Goal: Find specific page/section: Find specific page/section

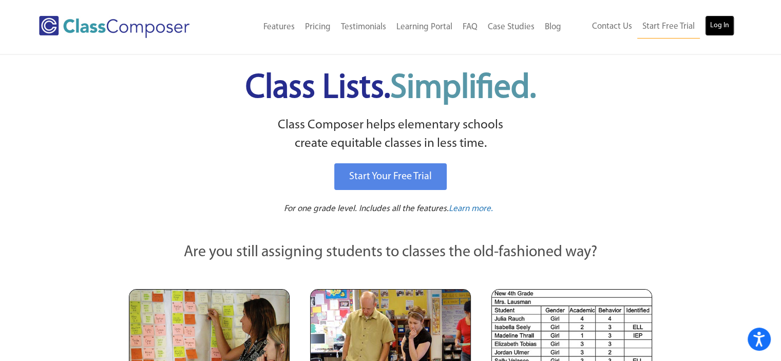
click at [718, 30] on link "Log In" at bounding box center [719, 25] width 29 height 21
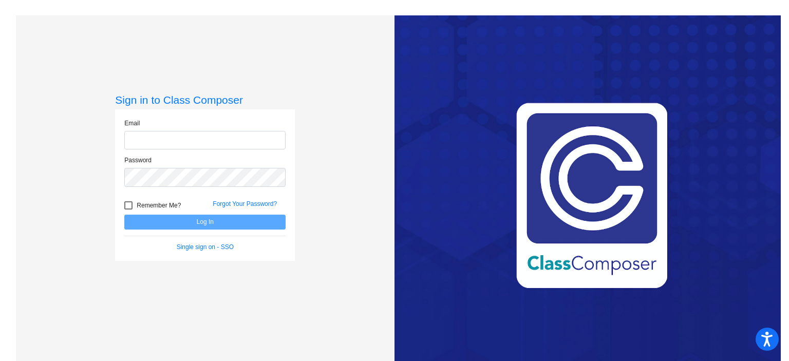
type input "[EMAIL_ADDRESS][DOMAIN_NAME]"
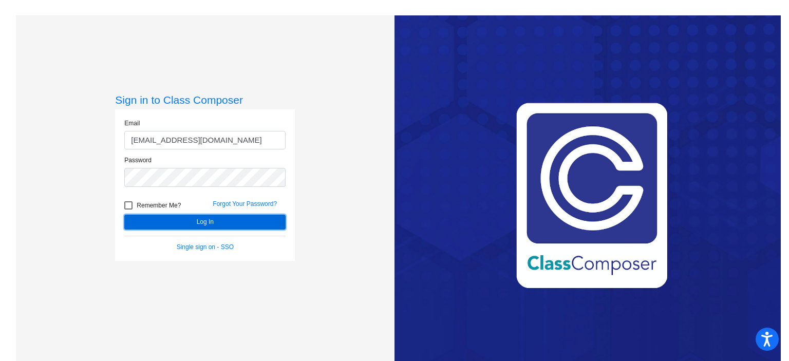
click at [229, 220] on button "Log In" at bounding box center [204, 222] width 161 height 15
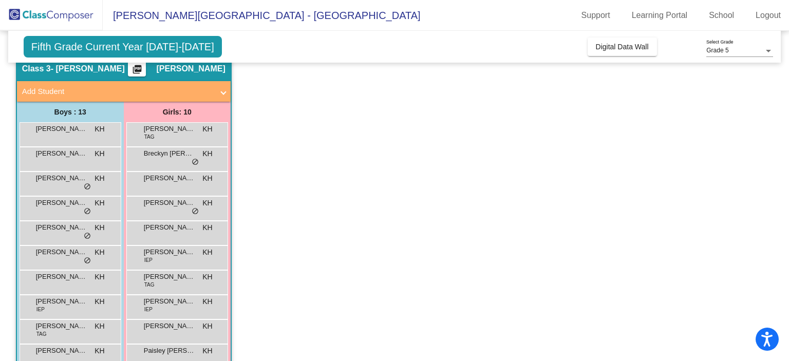
scroll to position [1, 0]
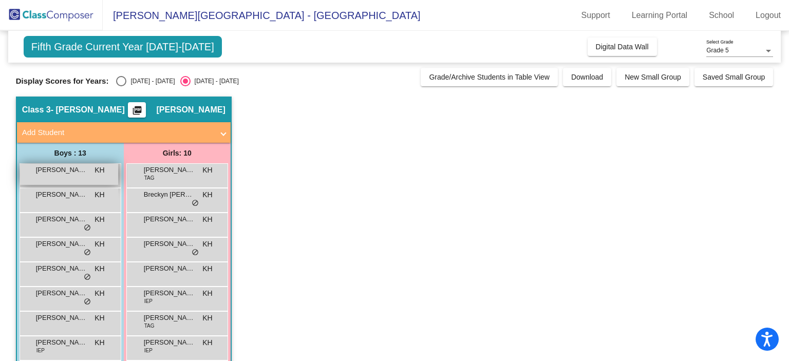
click at [61, 178] on div "[PERSON_NAME] lock do_not_disturb_alt" at bounding box center [69, 174] width 98 height 21
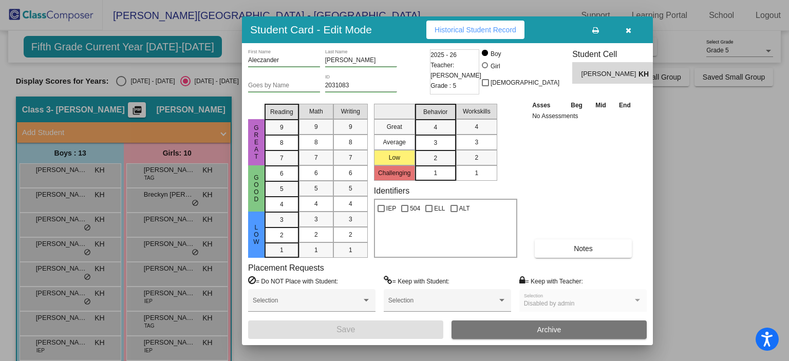
click at [627, 30] on icon "button" at bounding box center [629, 30] width 6 height 7
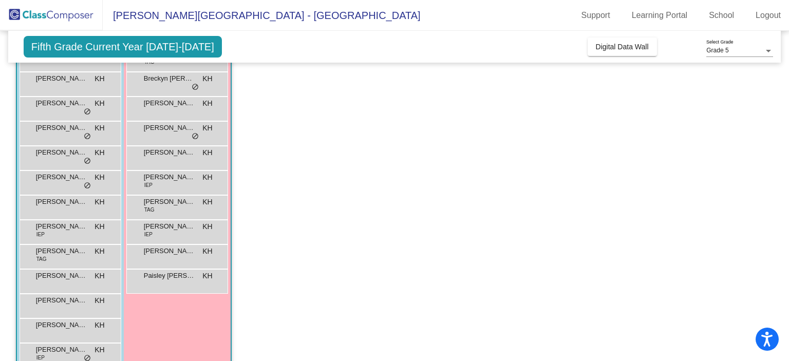
scroll to position [118, 0]
click at [51, 275] on span "Rykker Traynham" at bounding box center [61, 275] width 51 height 10
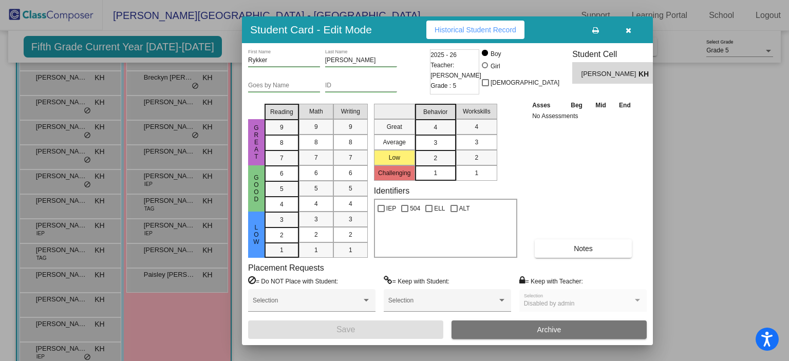
click at [628, 30] on icon "button" at bounding box center [629, 30] width 6 height 7
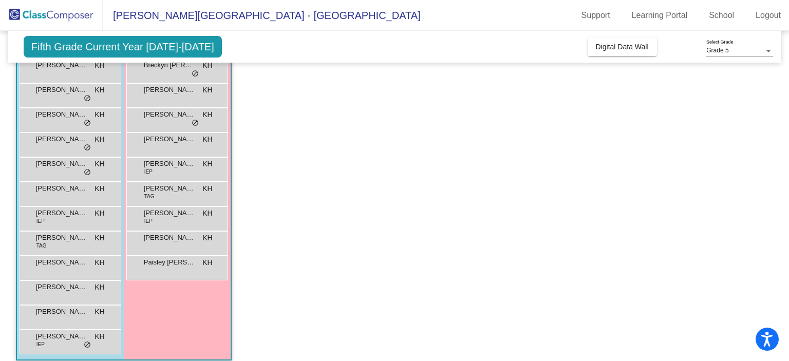
scroll to position [137, 0]
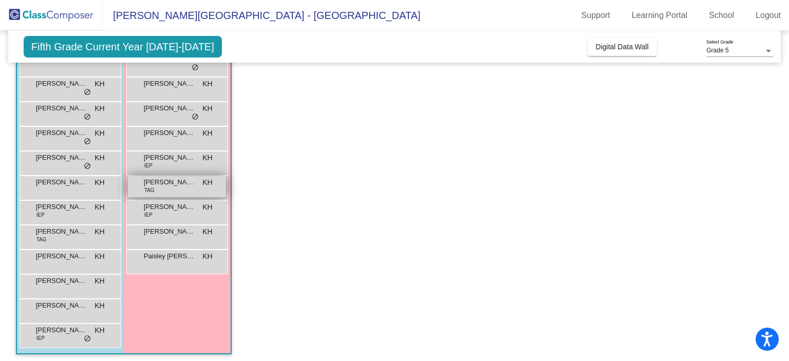
click at [185, 194] on div "McKenna Arentson TAG KH lock do_not_disturb_alt" at bounding box center [177, 186] width 98 height 21
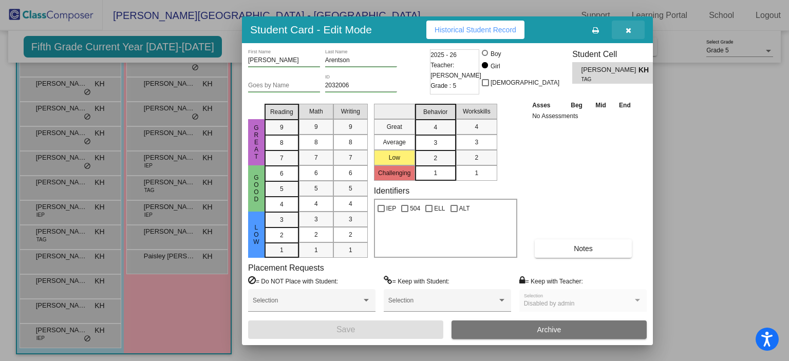
click at [626, 32] on icon "button" at bounding box center [629, 30] width 6 height 7
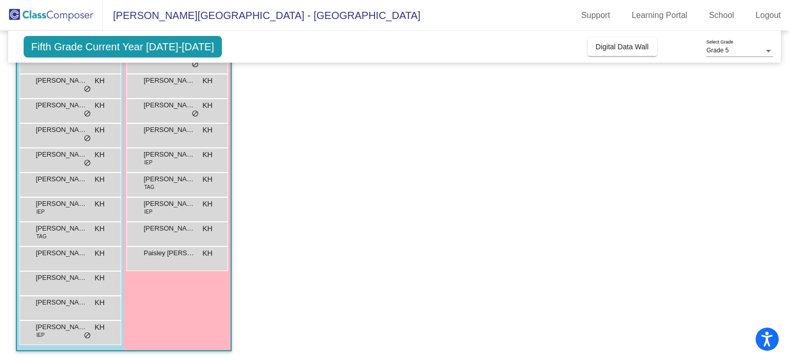
scroll to position [0, 0]
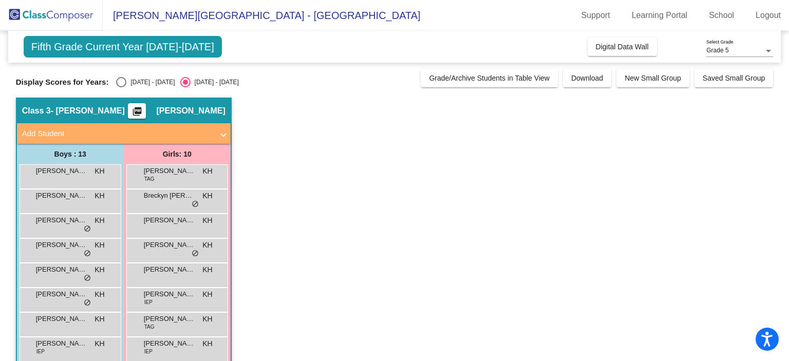
click at [297, 213] on app-classroom "Class 3 - Hastert picture_as_pdf Kaitlea Hastert Add Student First Name Last Na…" at bounding box center [395, 300] width 758 height 404
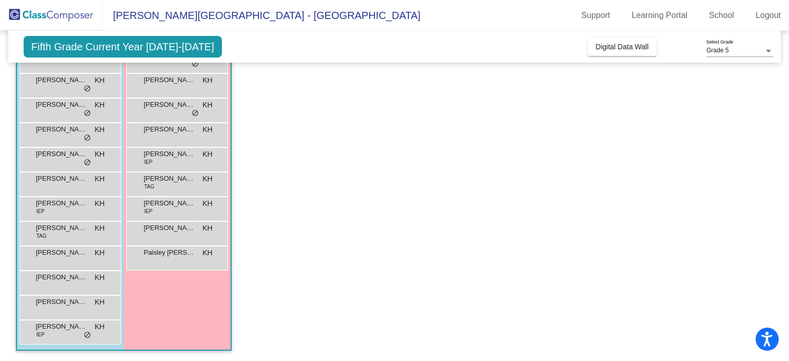
scroll to position [140, 0]
